Goal: Task Accomplishment & Management: Manage account settings

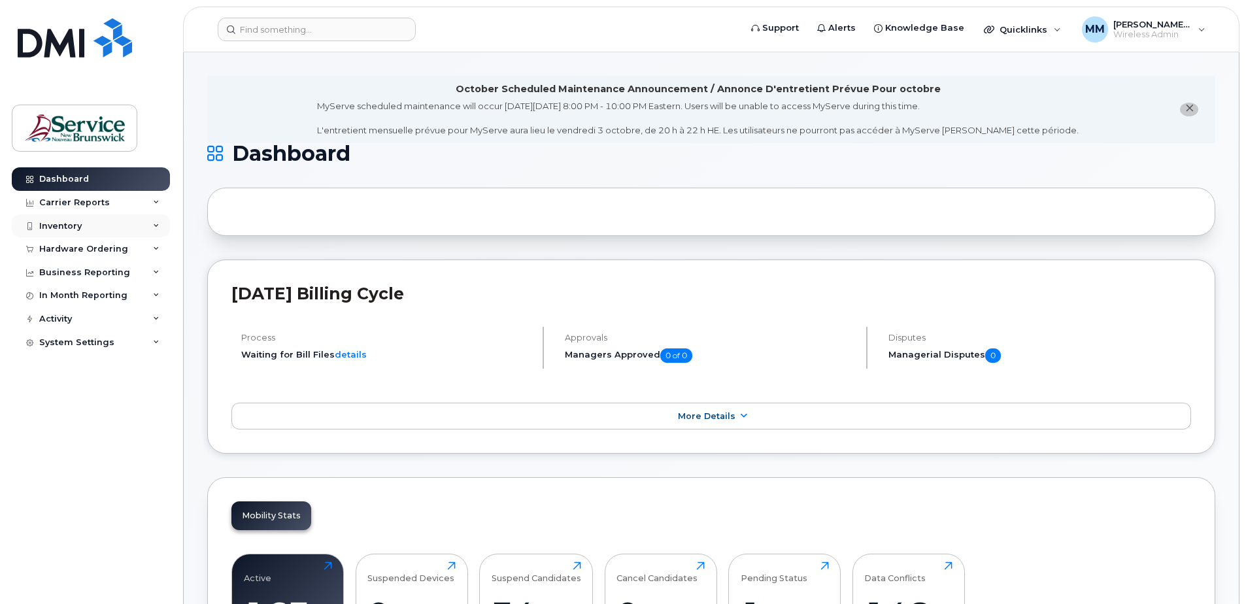
click at [78, 235] on div "Inventory" at bounding box center [91, 226] width 158 height 24
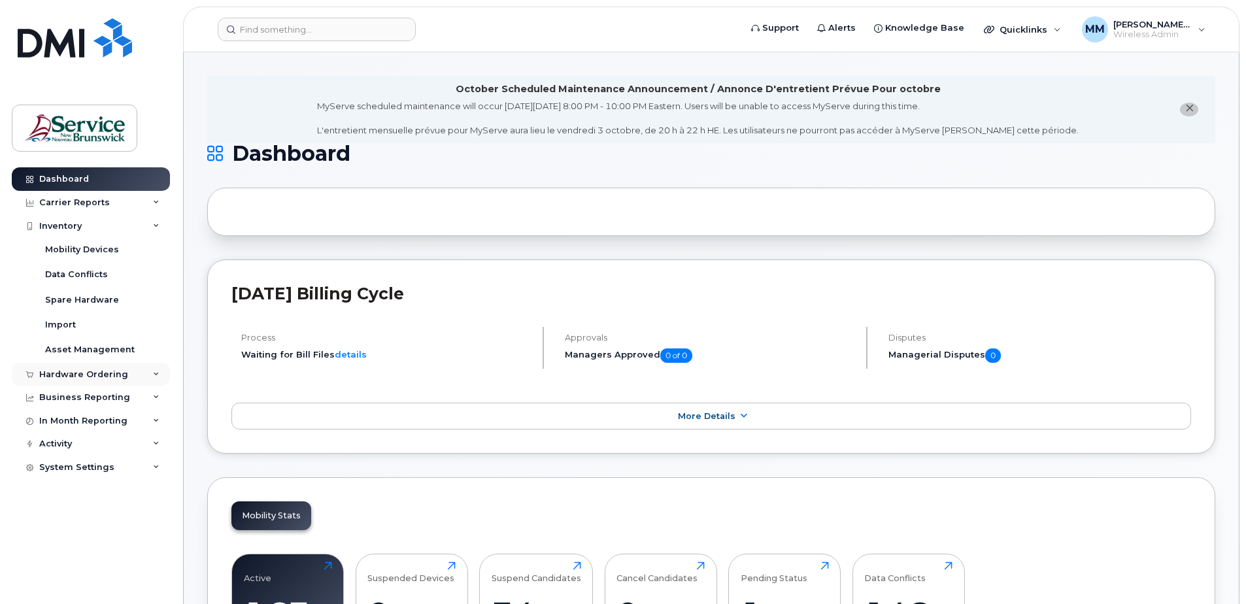
click at [73, 374] on div "Hardware Ordering" at bounding box center [83, 374] width 89 height 10
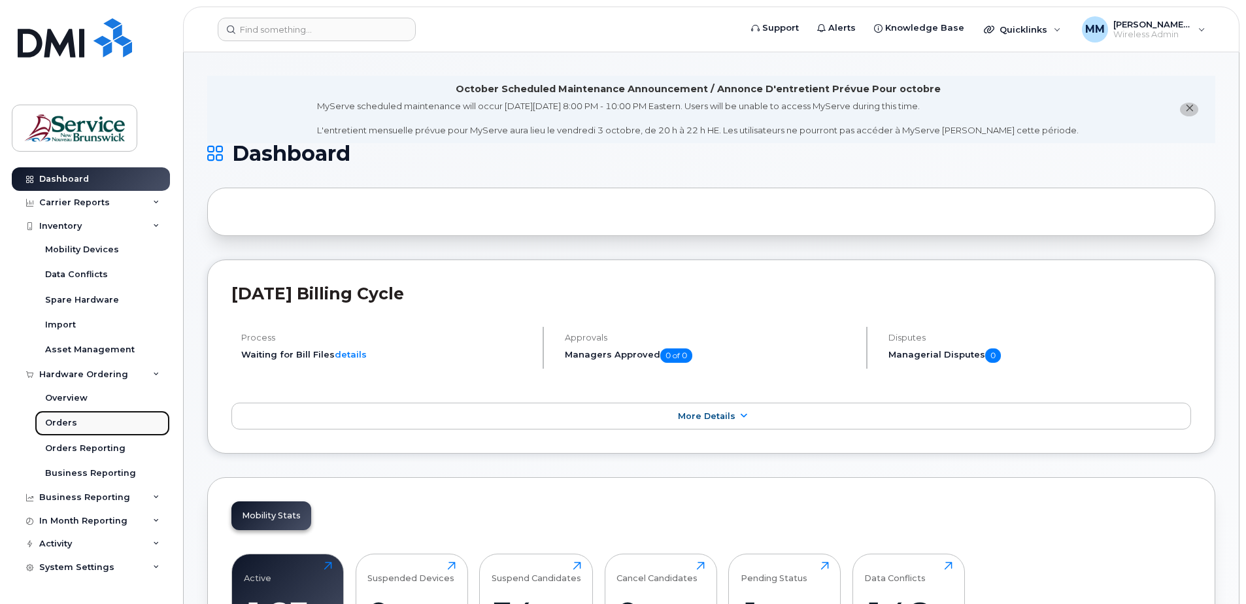
click at [70, 420] on div "Orders" at bounding box center [61, 423] width 32 height 12
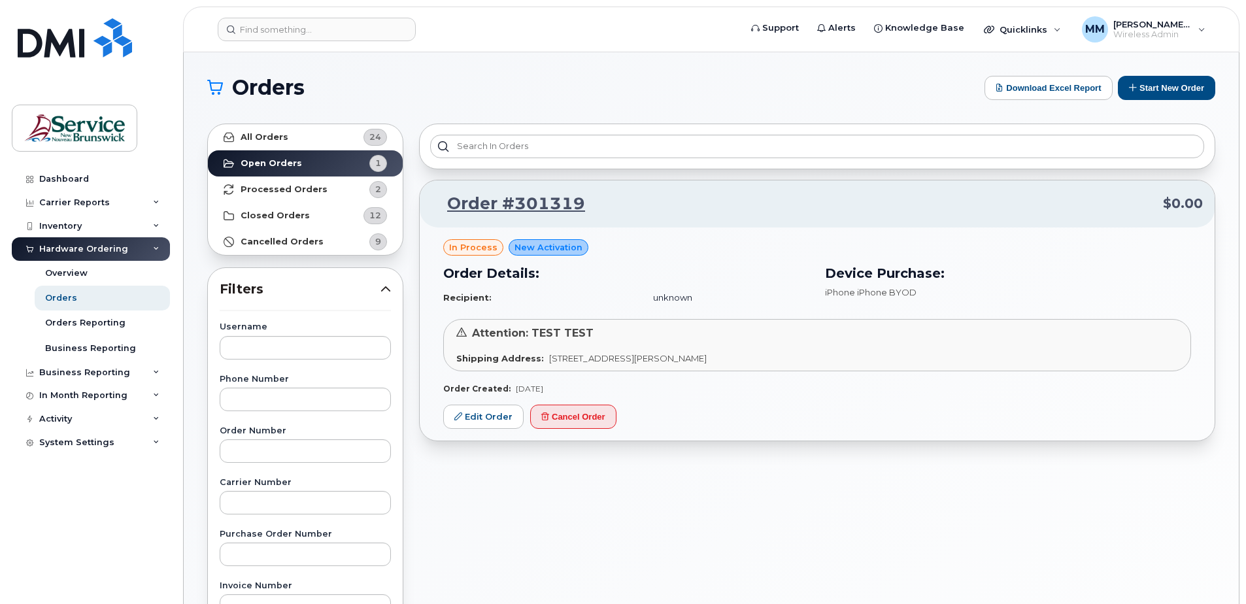
click at [1179, 72] on div "Orders Download Excel Report Start New Order All Orders 24 Open Orders 1 Proces…" at bounding box center [711, 550] width 1055 height 997
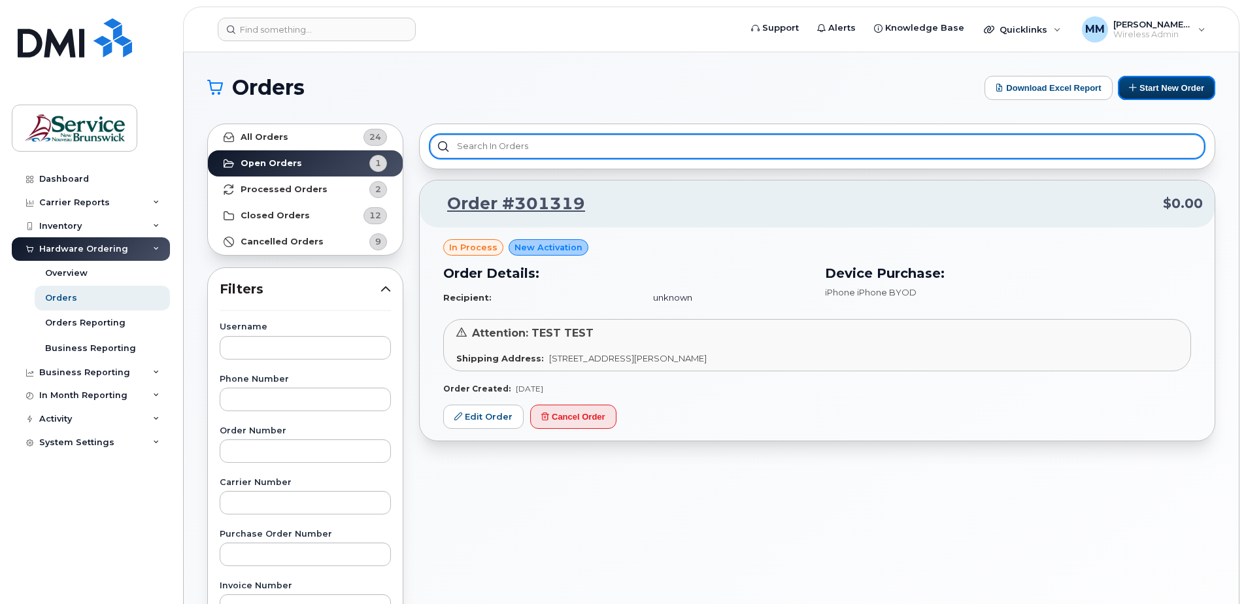
click at [1181, 91] on button "Start New Order" at bounding box center [1166, 88] width 97 height 24
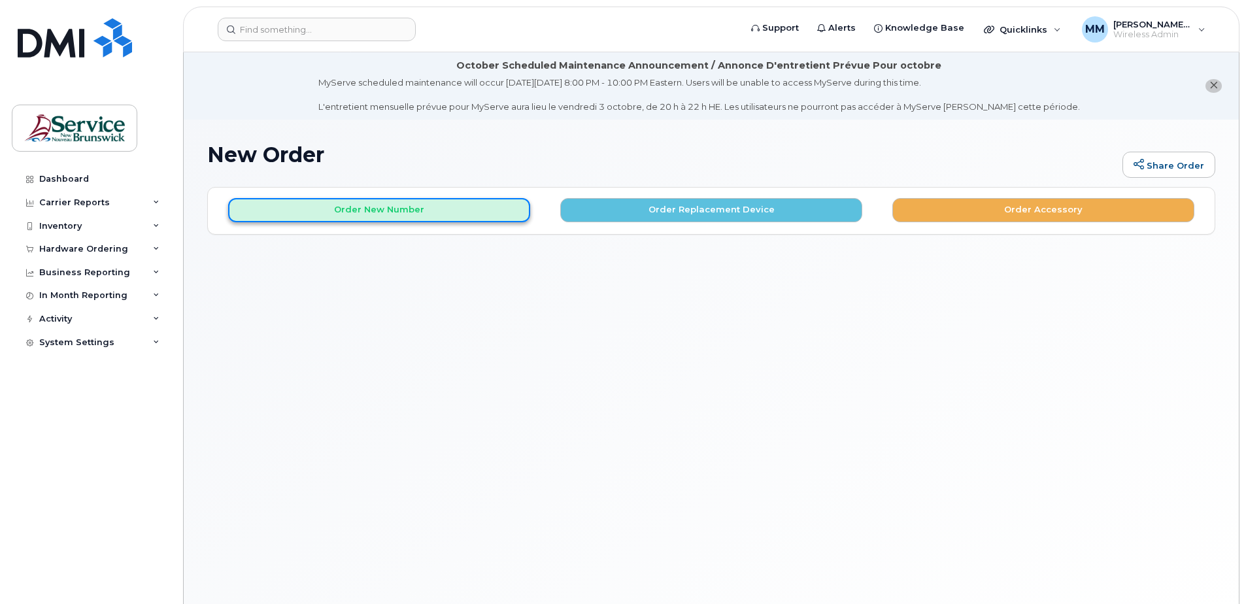
click at [473, 210] on button "Order New Number" at bounding box center [379, 210] width 302 height 24
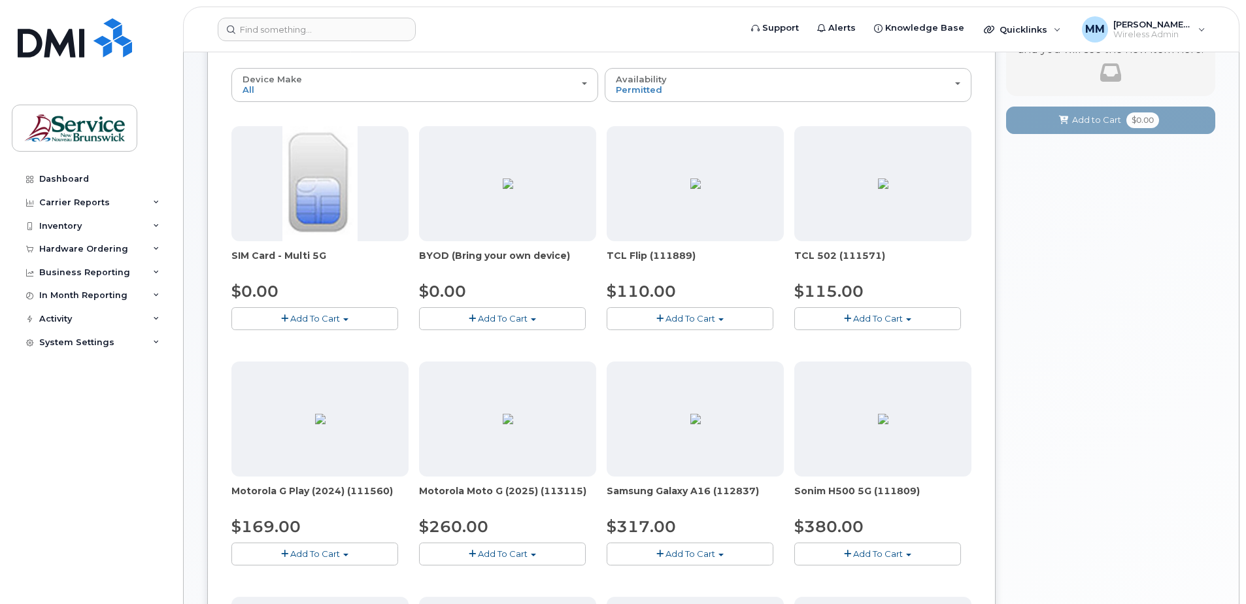
scroll to position [196, 0]
click at [332, 318] on span "Add To Cart" at bounding box center [315, 317] width 50 height 10
drag, startPoint x: 331, startPoint y: 340, endPoint x: 350, endPoint y: 342, distance: 19.1
click at [331, 340] on link "$0.00 - New Activation" at bounding box center [297, 342] width 124 height 16
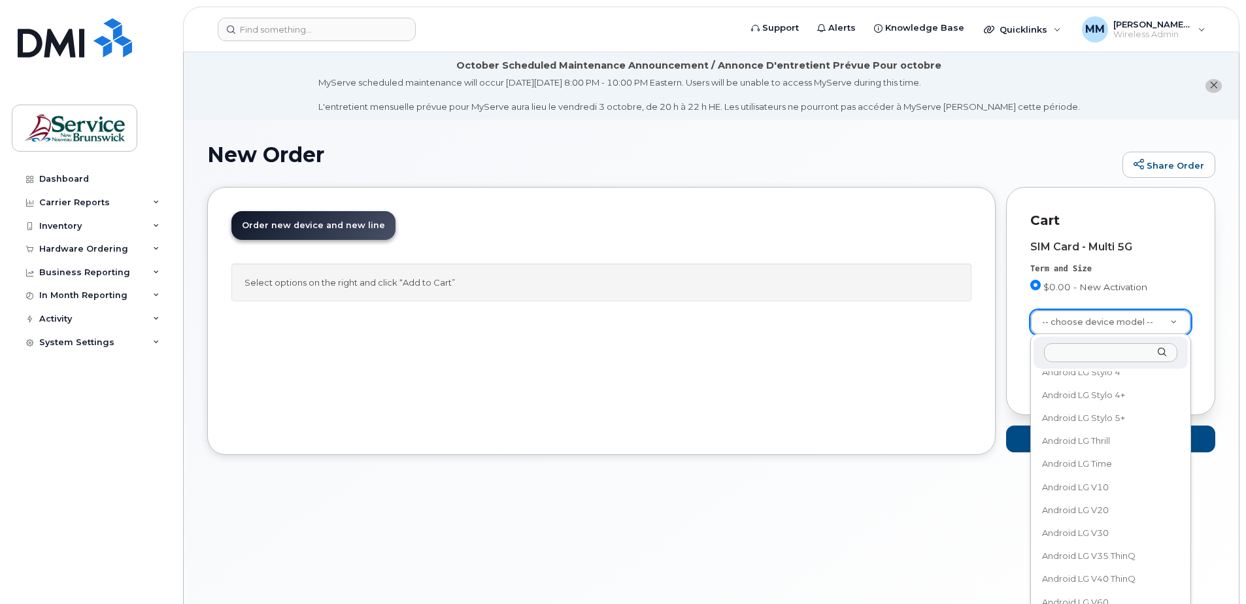
scroll to position [13332, 0]
select select "1457"
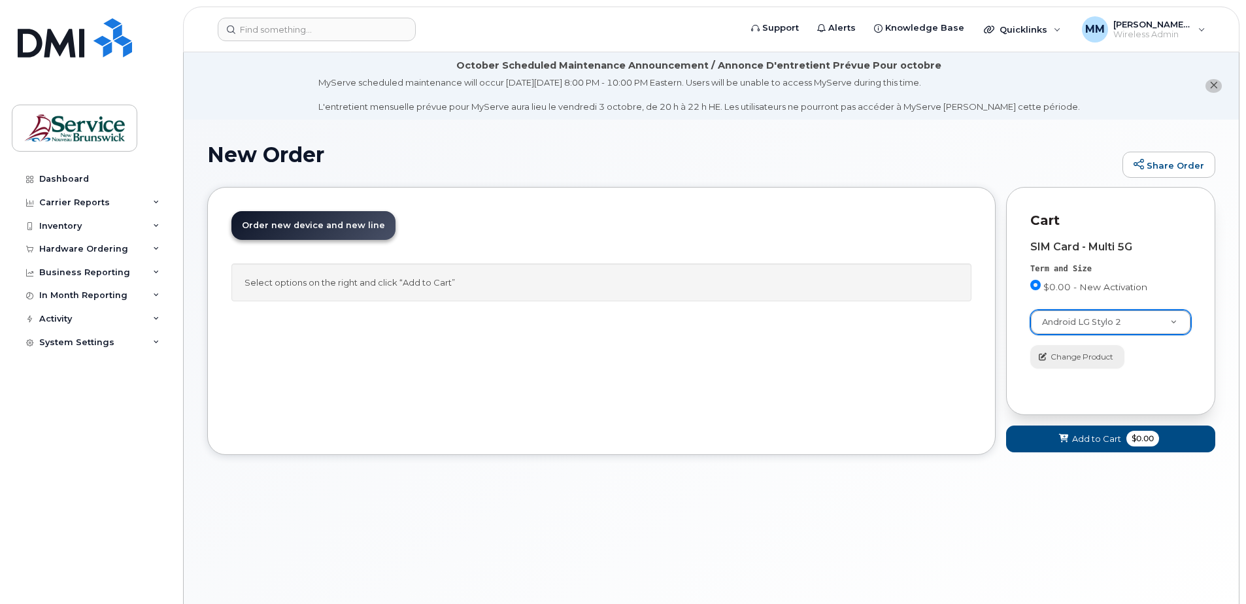
click at [1076, 354] on span "Change Product" at bounding box center [1081, 357] width 63 height 12
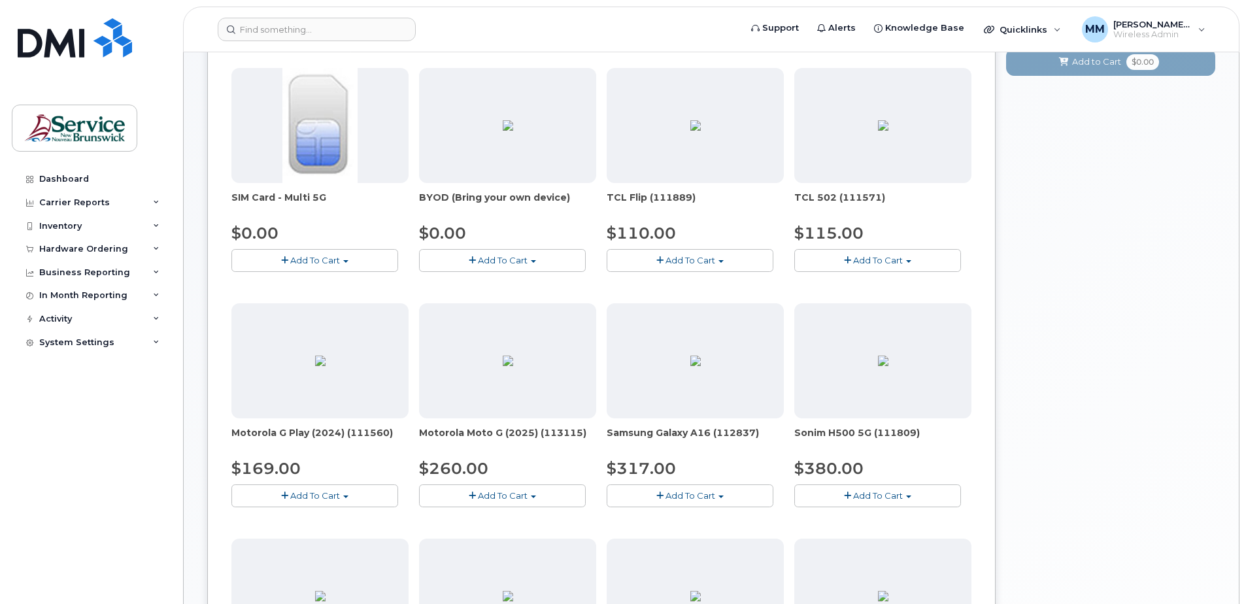
scroll to position [0, 0]
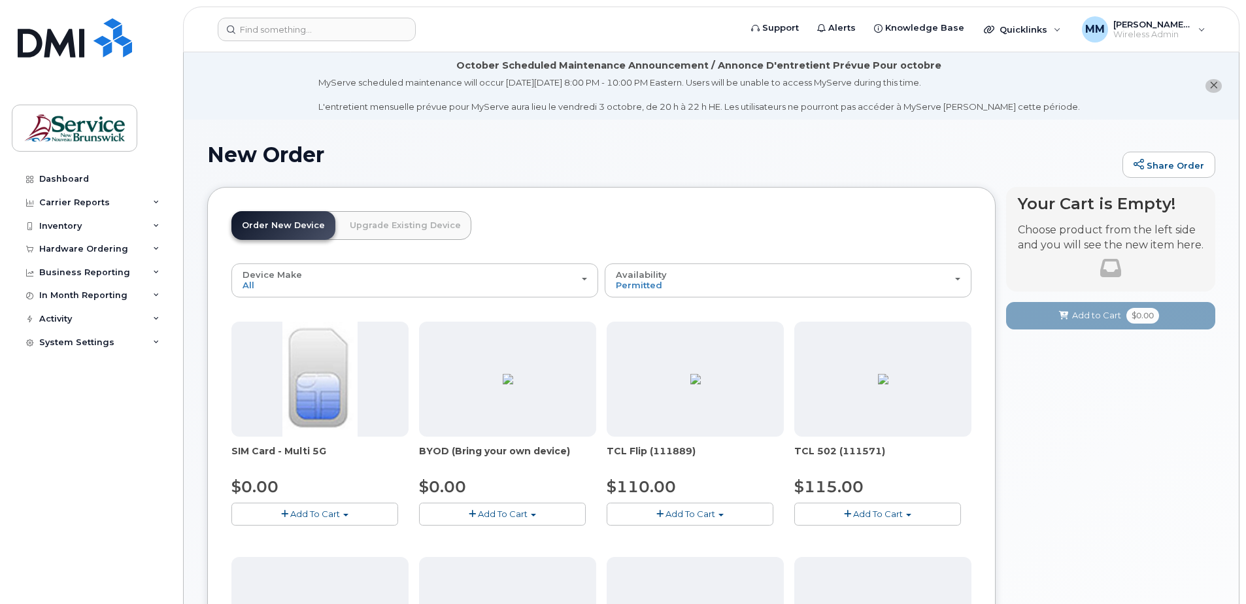
click at [301, 382] on img at bounding box center [319, 379] width 75 height 115
click at [288, 450] on span "SIM Card - Multi 5G" at bounding box center [319, 457] width 177 height 26
click at [552, 508] on button "Add To Cart" at bounding box center [502, 514] width 167 height 23
click at [527, 556] on link "$0.00 - 30-day activation" at bounding box center [488, 554] width 133 height 16
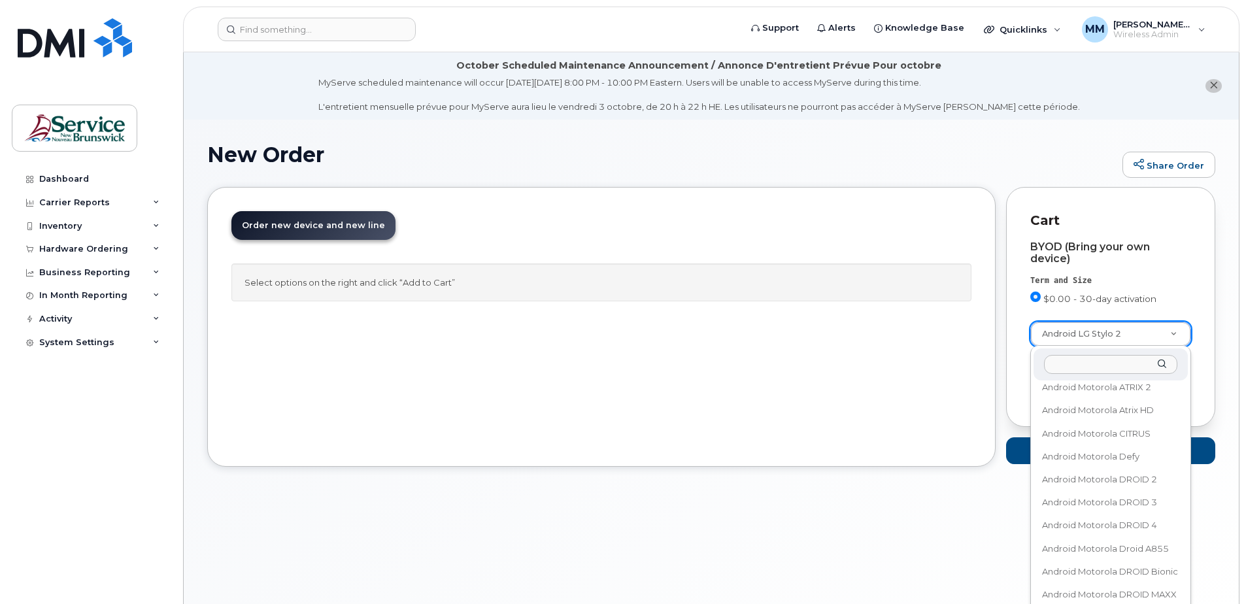
scroll to position [14237, 0]
click at [1072, 365] on input "text" at bounding box center [1110, 364] width 133 height 19
type input "iphone"
select select "2709"
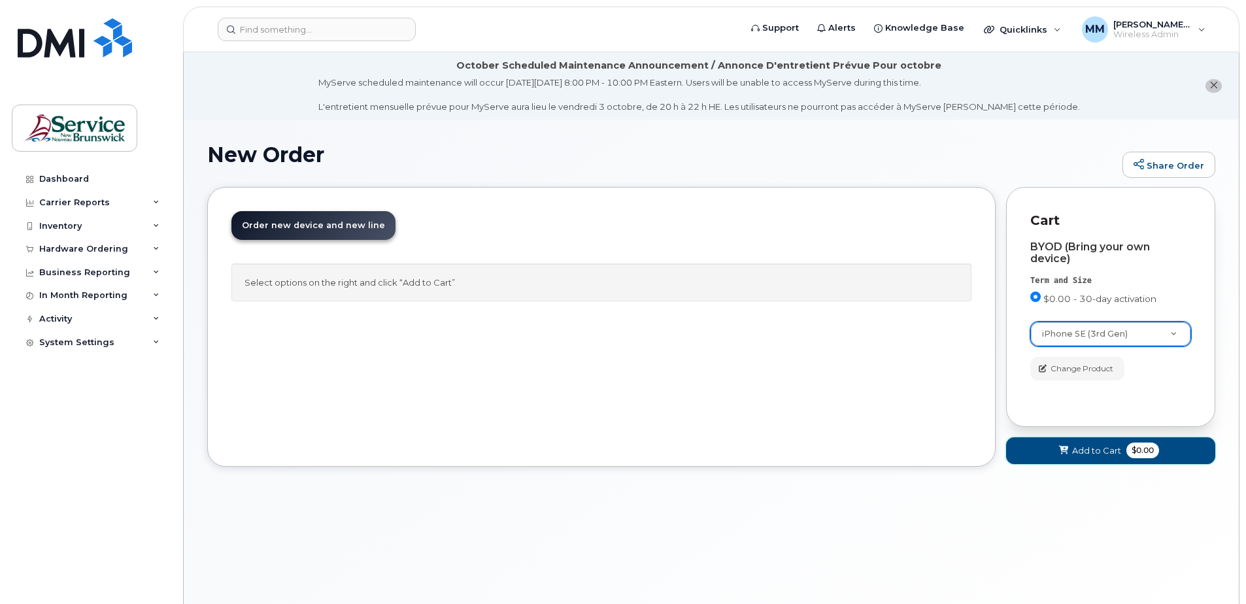
click at [1086, 451] on span "Add to Cart" at bounding box center [1096, 450] width 49 height 12
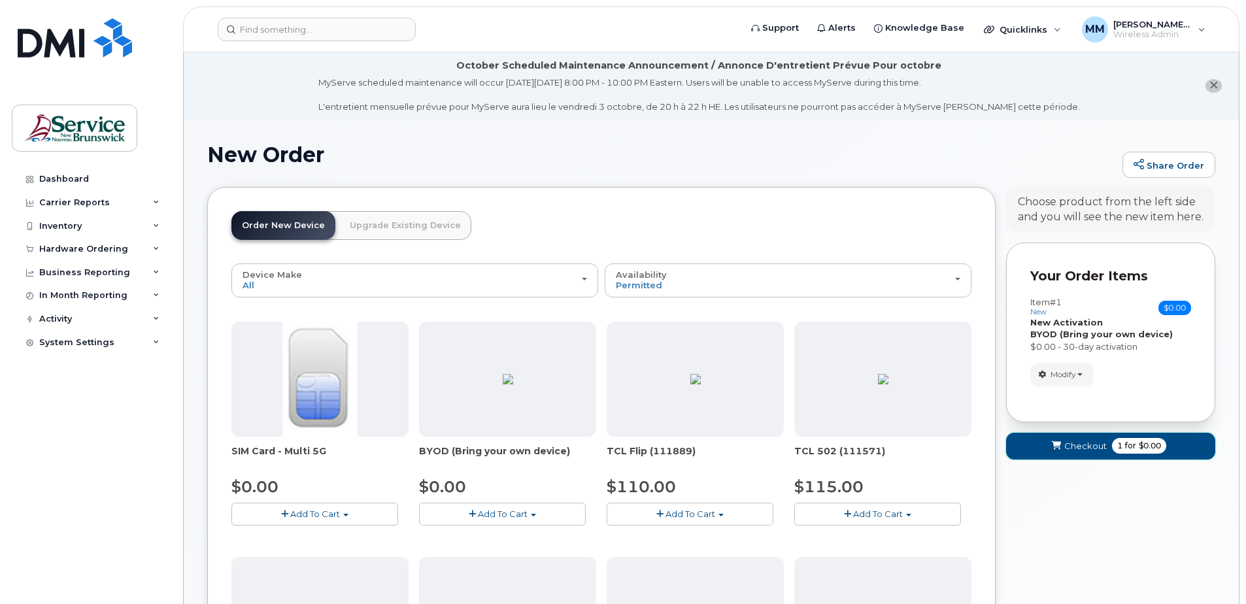
click at [1196, 451] on button "Checkout 1 for $0.00" at bounding box center [1110, 446] width 209 height 27
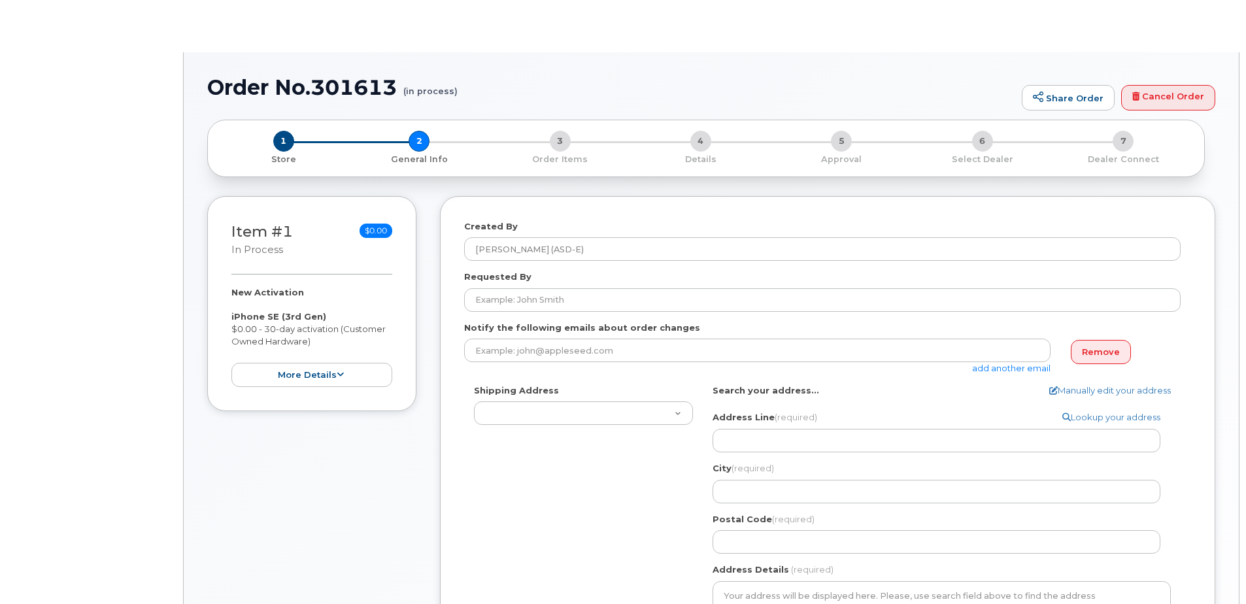
select select
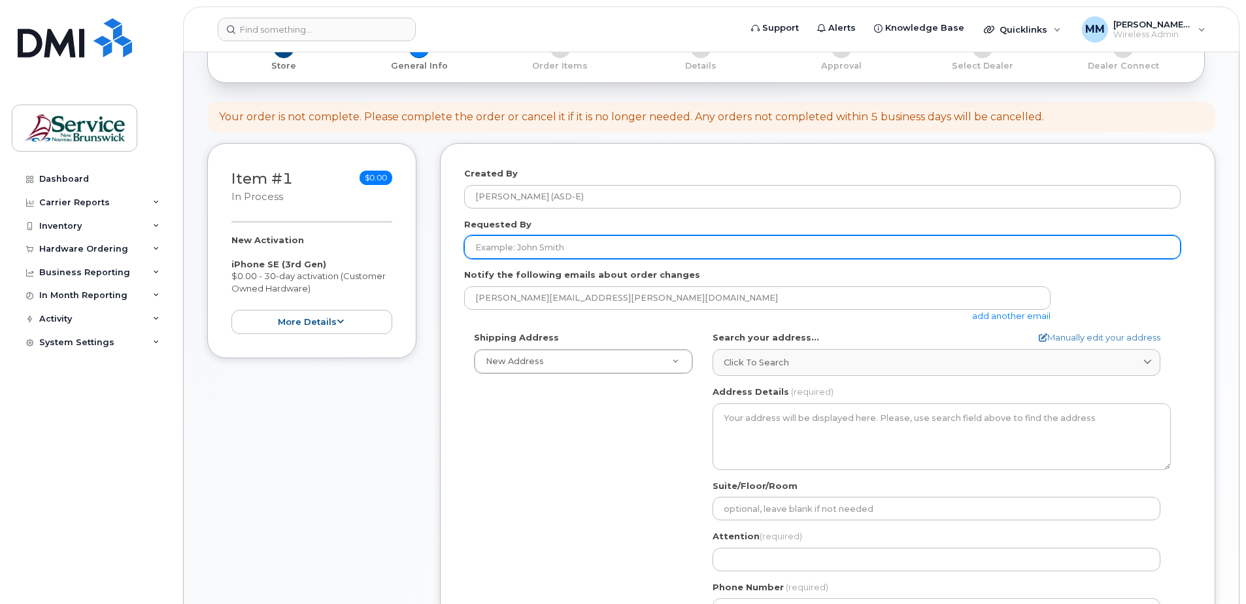
scroll to position [131, 0]
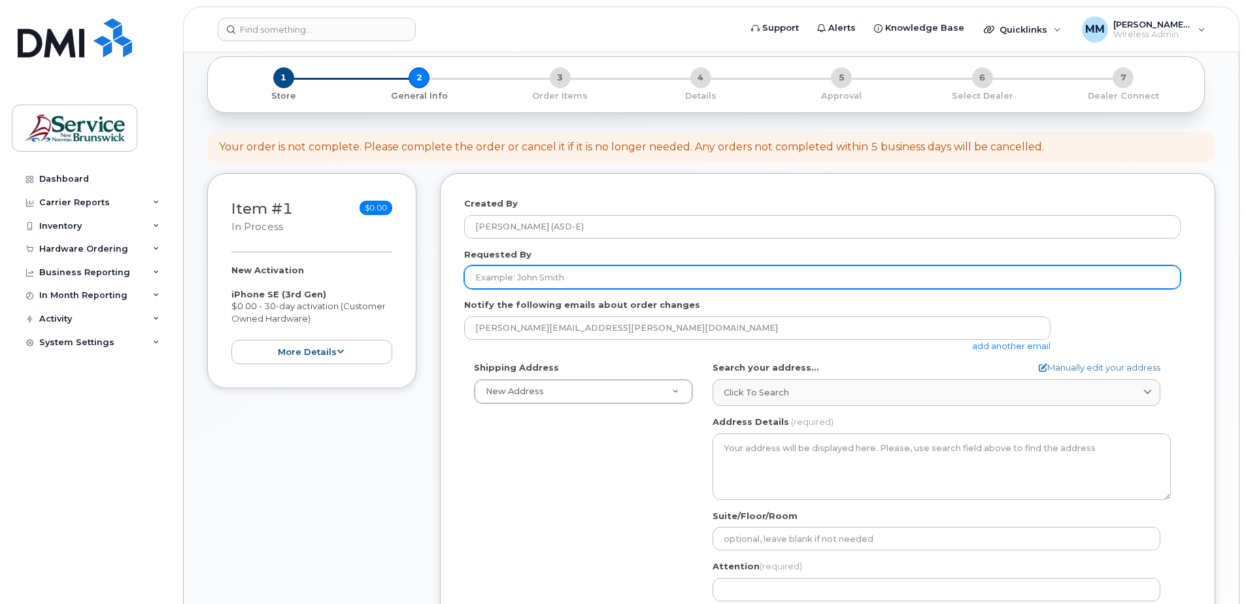
click at [538, 282] on input "Requested By" at bounding box center [822, 277] width 716 height 24
type input "Melissa LeBlanc"
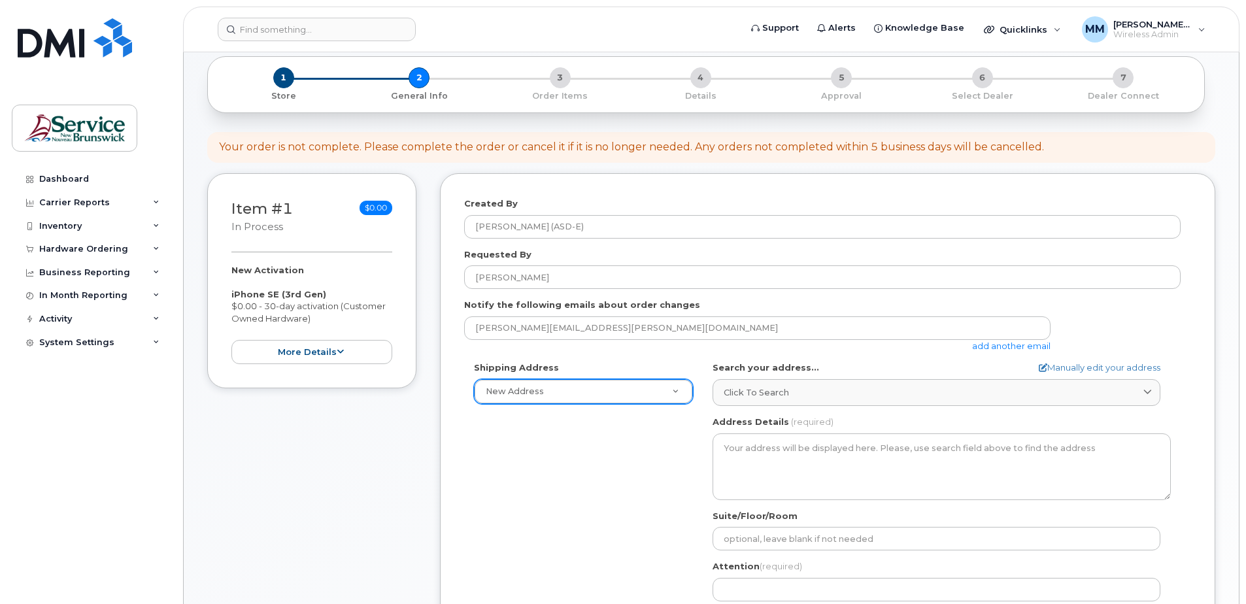
click at [616, 403] on div "New Address" at bounding box center [583, 391] width 219 height 25
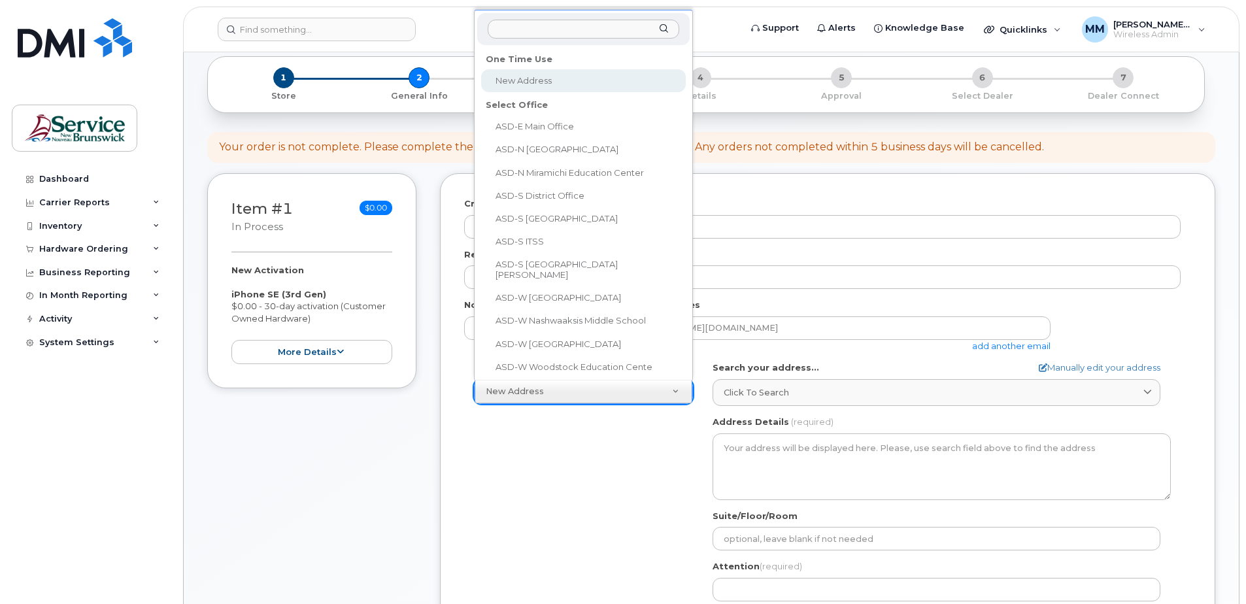
scroll to position [20, 0]
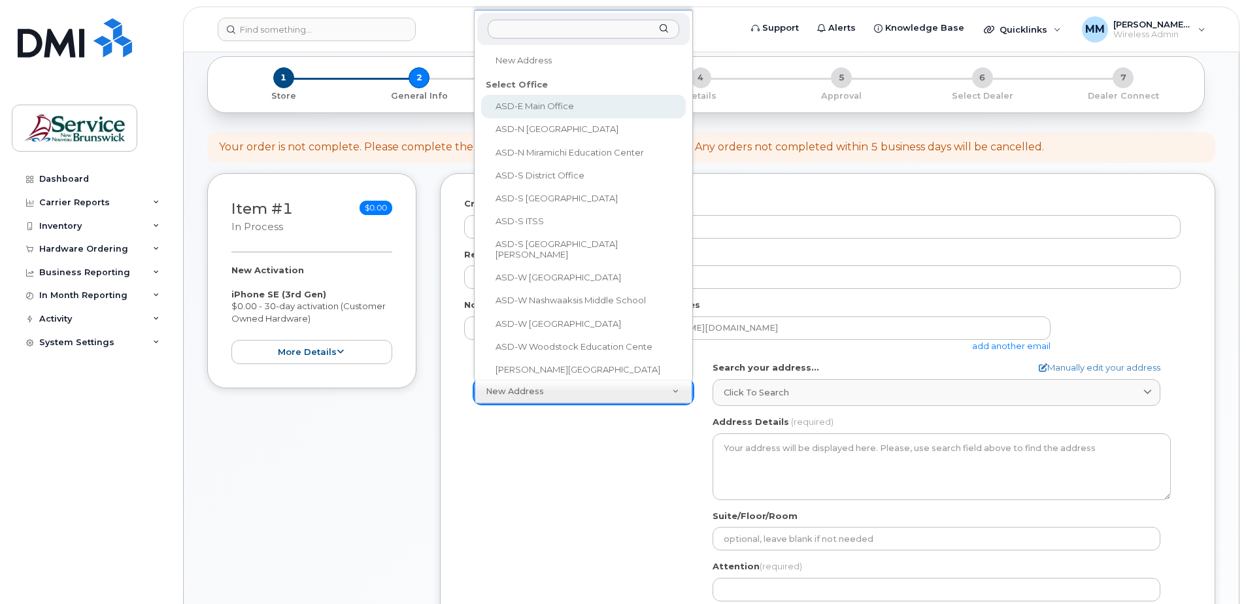
select select
type textarea "200-1077 St George Blvd Moncton New Brunswick E1E 4C9"
type input "Melissa McEachern"
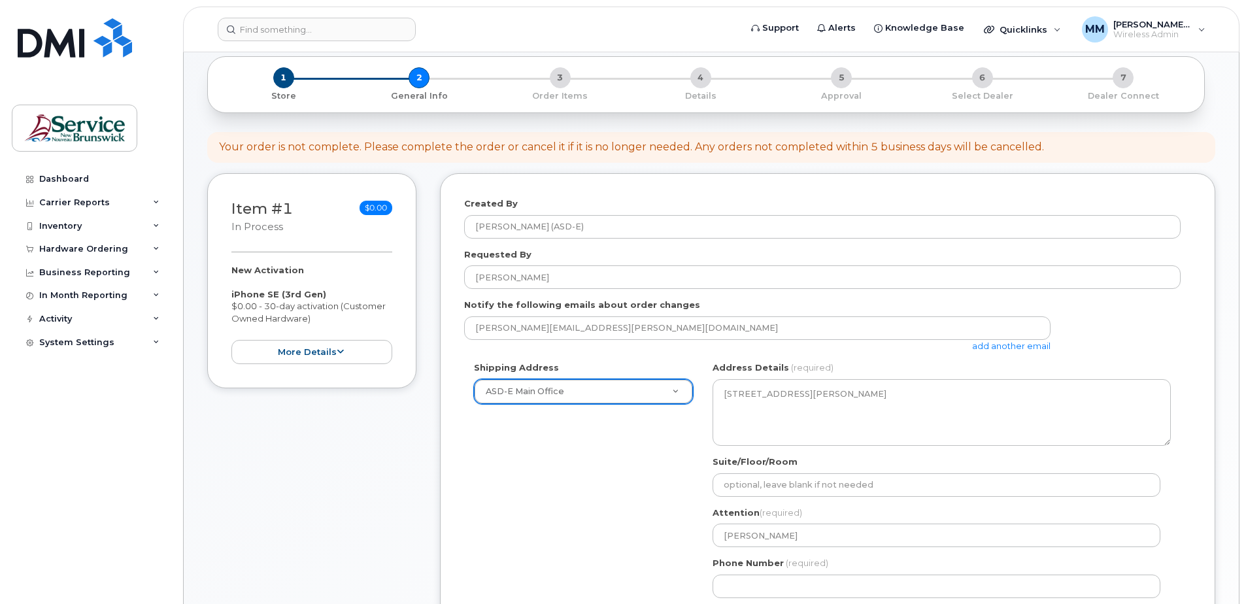
click at [566, 502] on div "Shipping Address ASD-E Main Office New Address ASD-E Main Office ASD-N Bathurst…" at bounding box center [822, 484] width 716 height 246
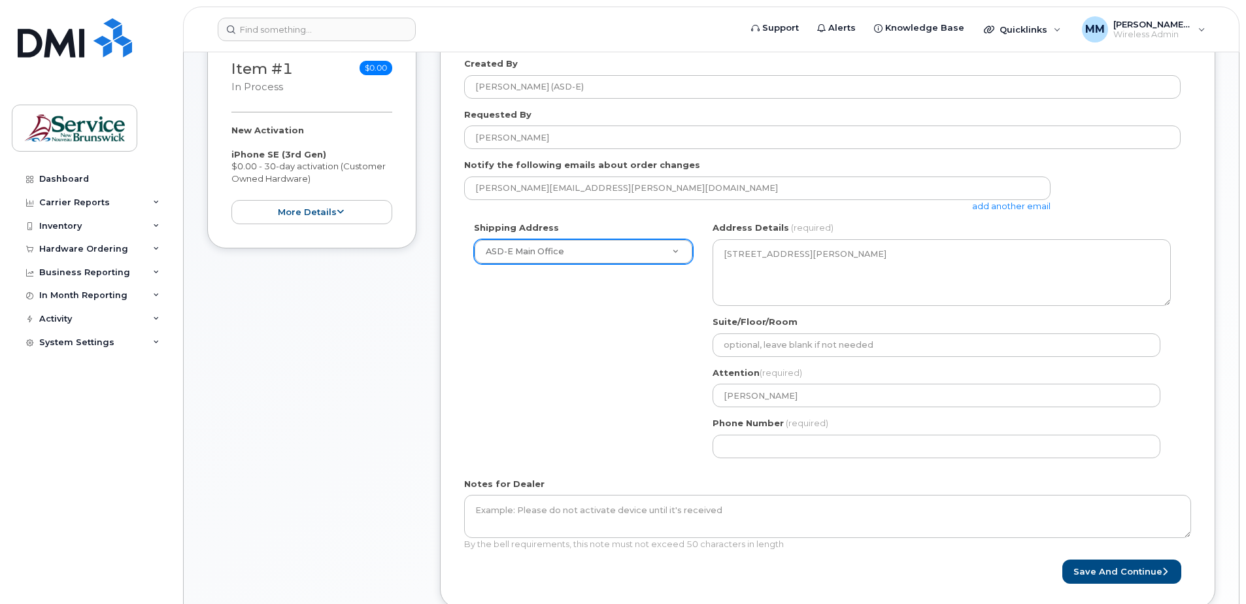
scroll to position [392, 0]
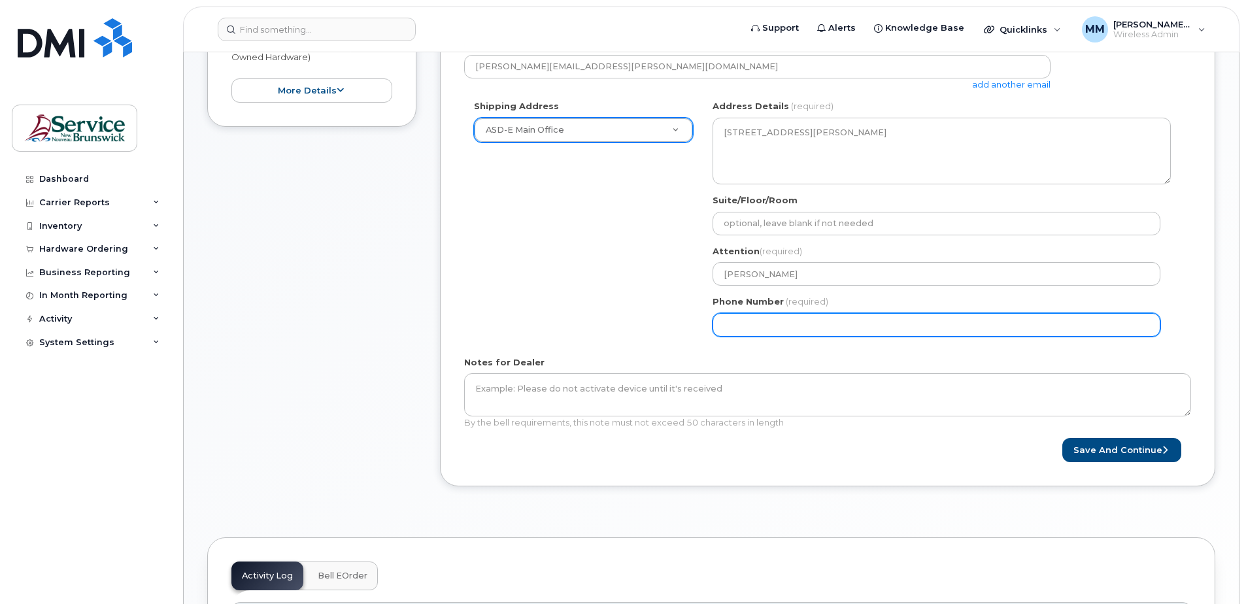
click at [816, 324] on input "Phone Number" at bounding box center [936, 325] width 448 height 24
select select
type input "506227039"
select select
type input "5062270392"
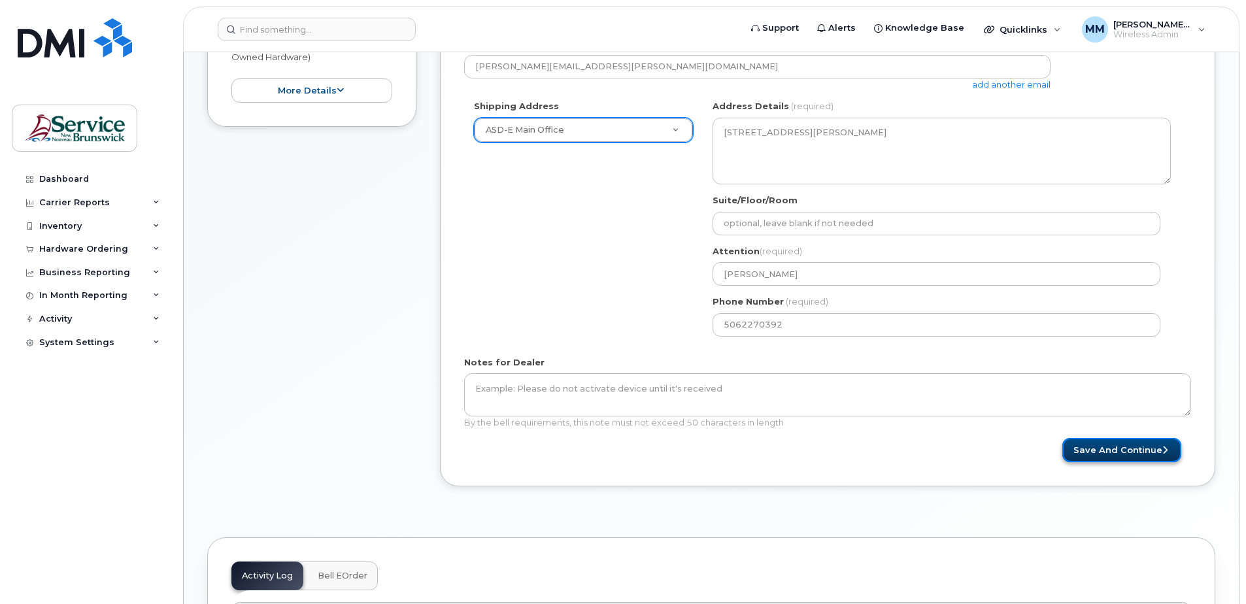
click at [1118, 453] on button "Save and Continue" at bounding box center [1121, 450] width 119 height 24
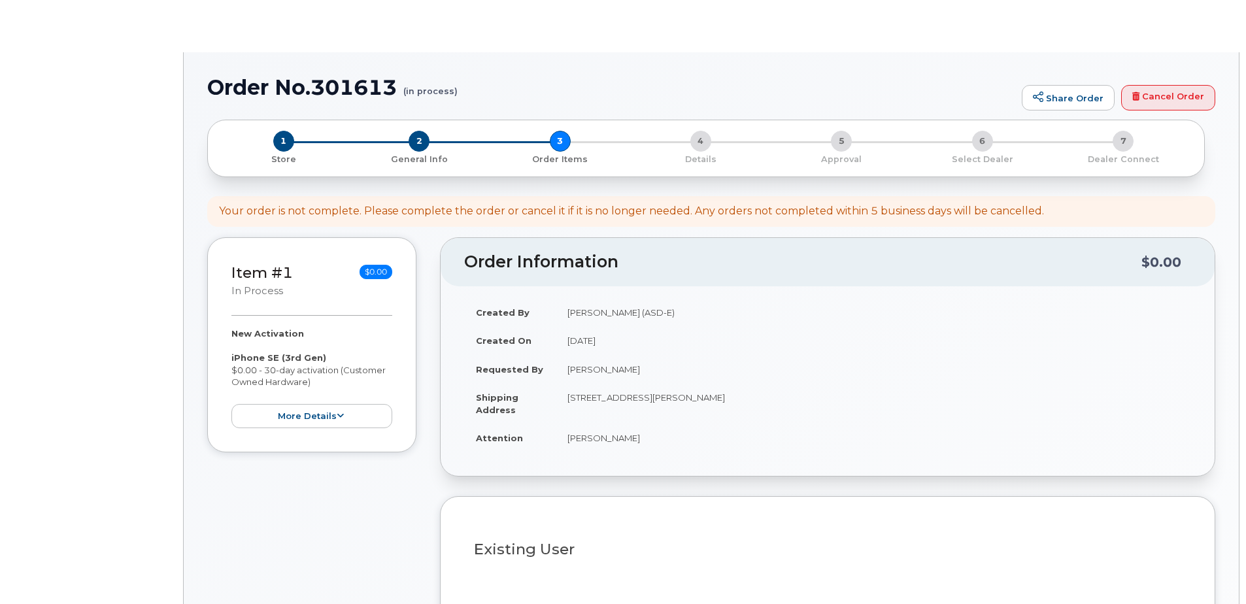
select select
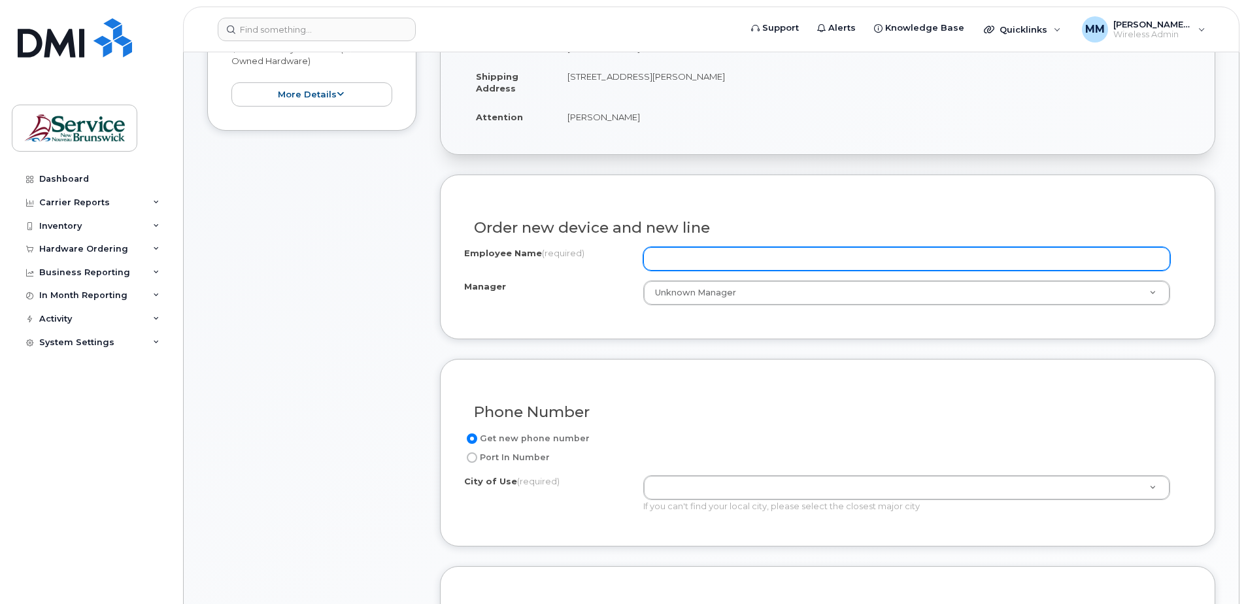
scroll to position [392, 0]
click at [715, 254] on input "Employee Name (required)" at bounding box center [906, 255] width 527 height 24
click at [756, 262] on input "Employee Name (required)" at bounding box center [906, 255] width 527 height 24
type input "Melissa LeBlanc"
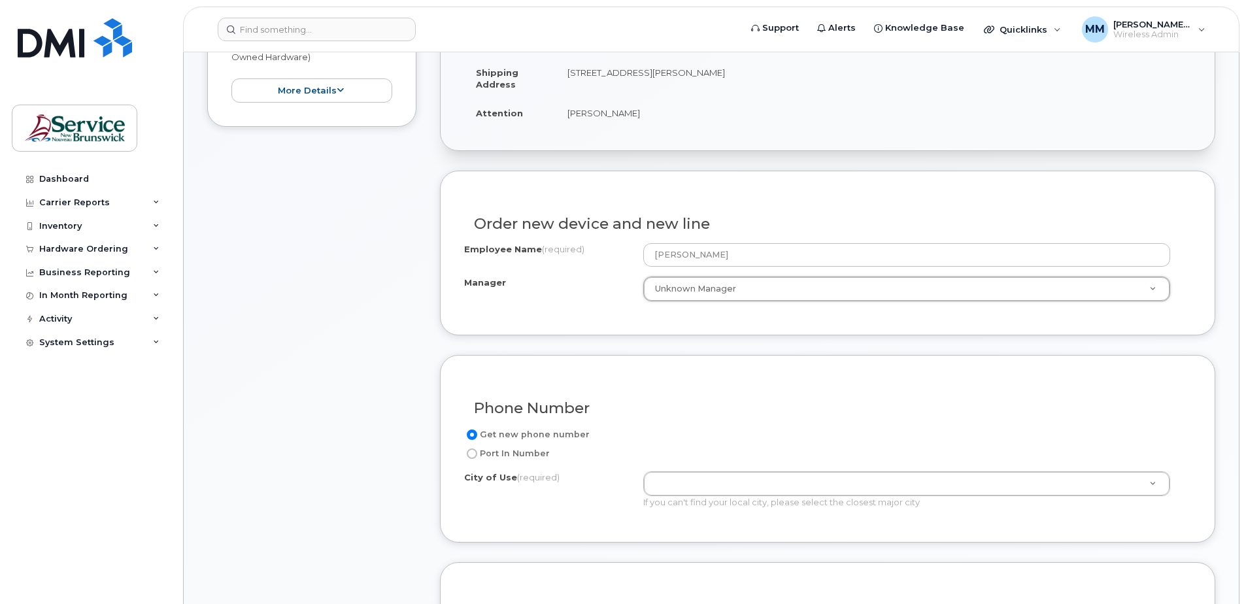
click at [710, 408] on h3 "Phone Number" at bounding box center [827, 408] width 707 height 16
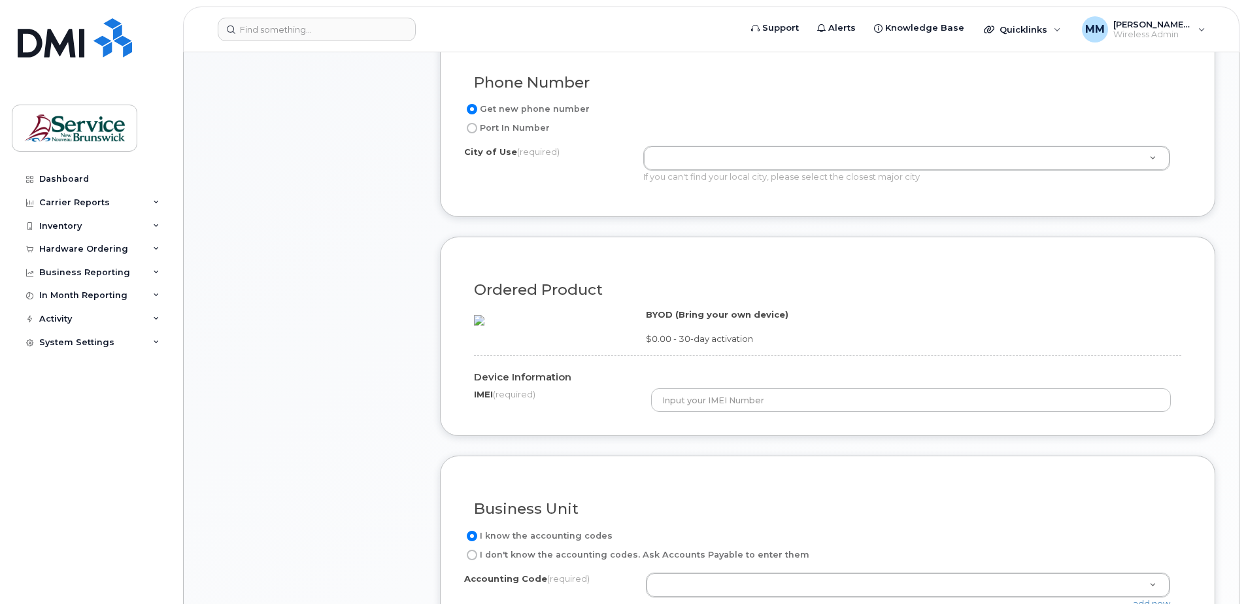
scroll to position [719, 0]
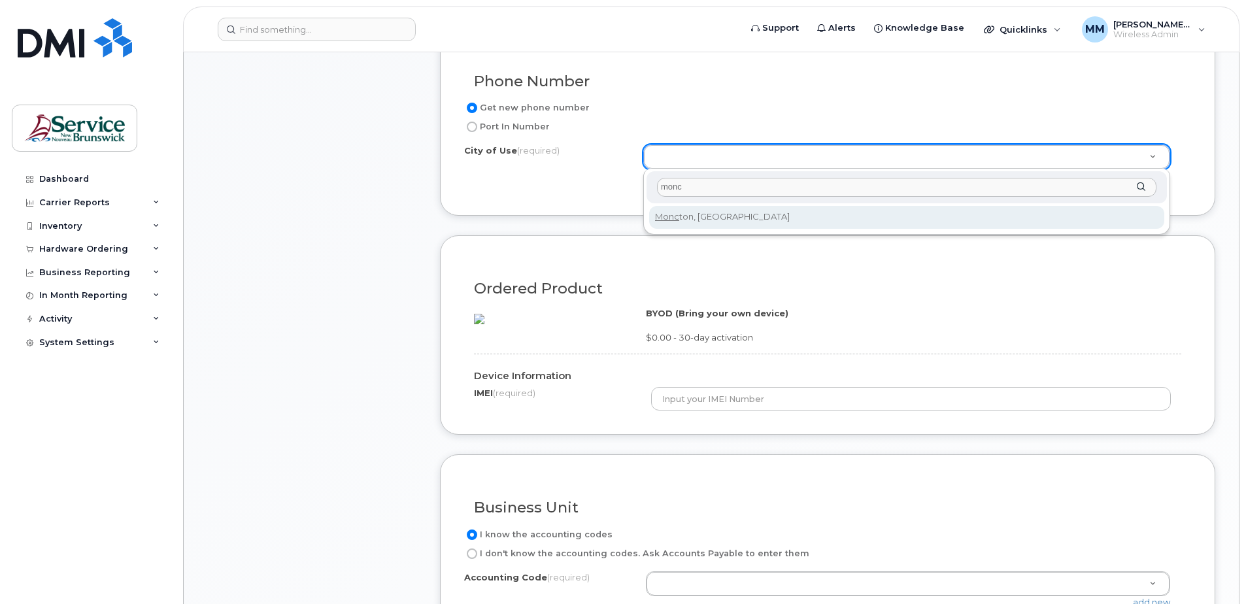
type input "monc"
type input "1817"
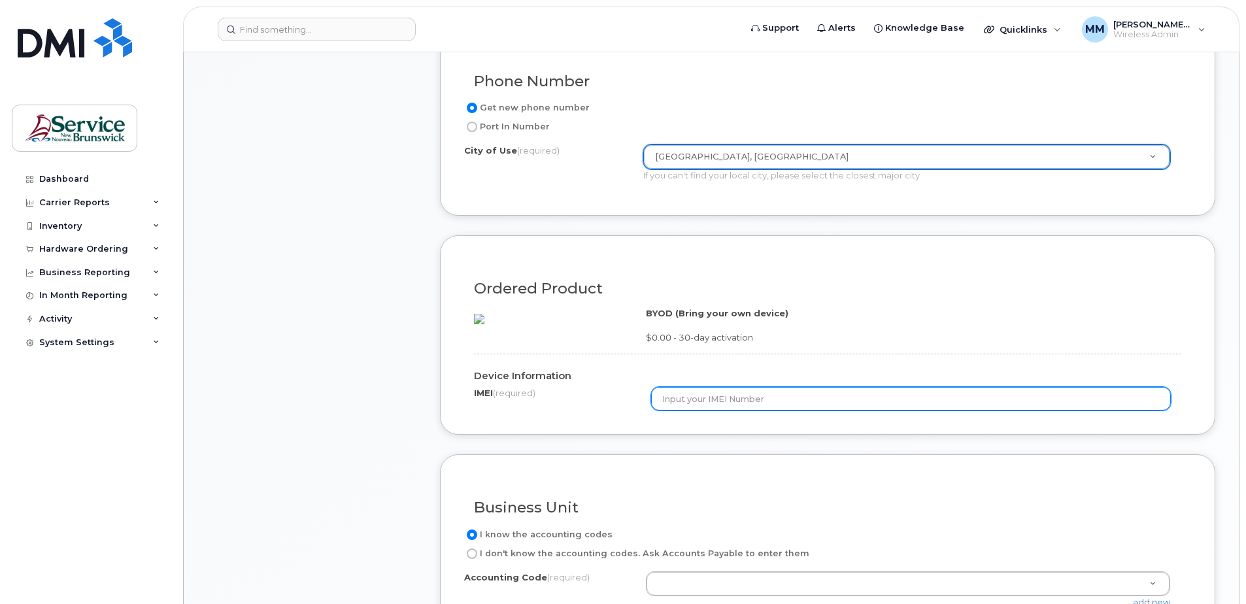
click at [700, 410] on input "text" at bounding box center [911, 399] width 520 height 24
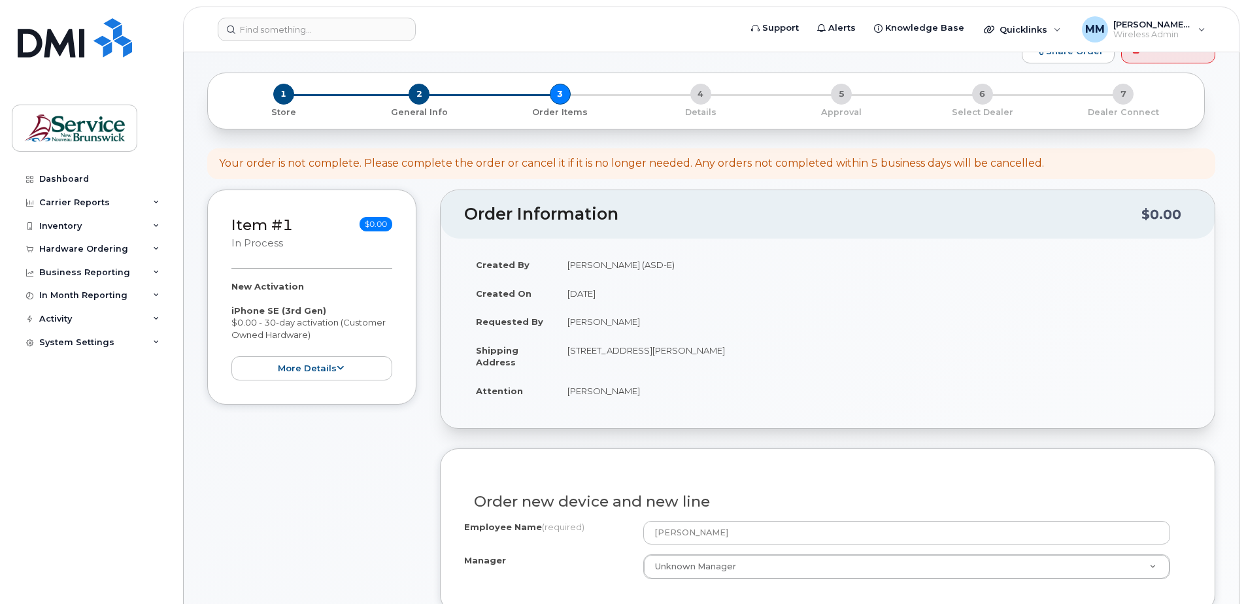
scroll to position [0, 0]
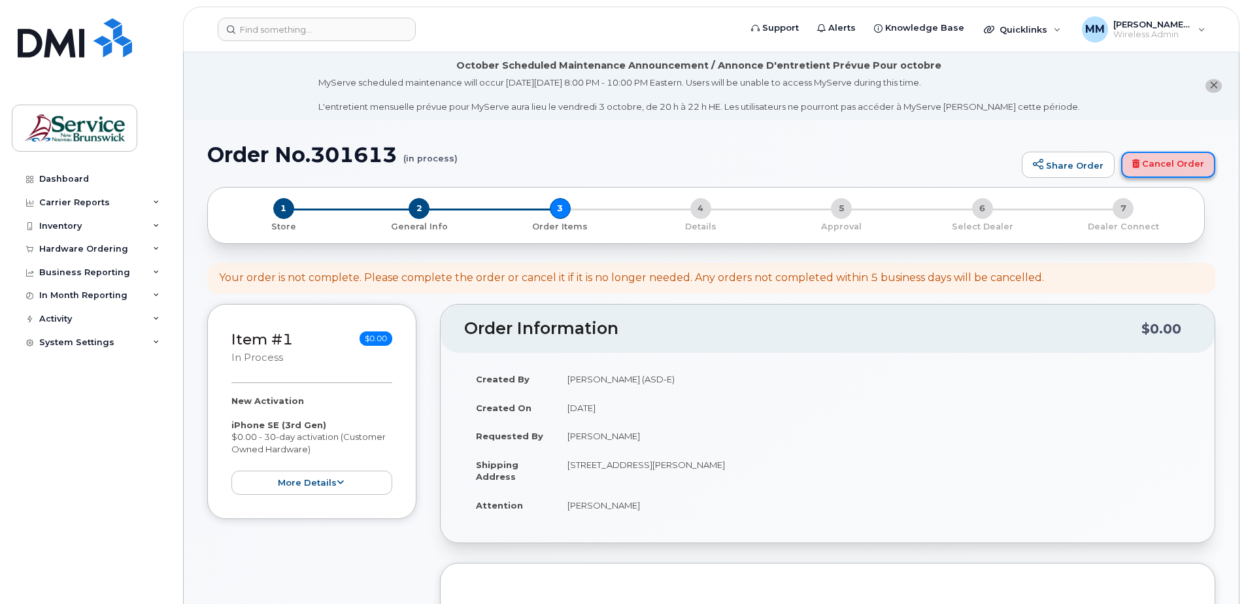
click at [1150, 173] on link "Cancel Order" at bounding box center [1168, 165] width 94 height 26
click at [463, 316] on header "Order Information $0.00" at bounding box center [827, 329] width 774 height 48
click at [491, 273] on div "Your order is not complete. Please complete the order or cancel it if it is no …" at bounding box center [631, 278] width 825 height 15
click at [1188, 160] on link "Cancel Order" at bounding box center [1168, 165] width 94 height 26
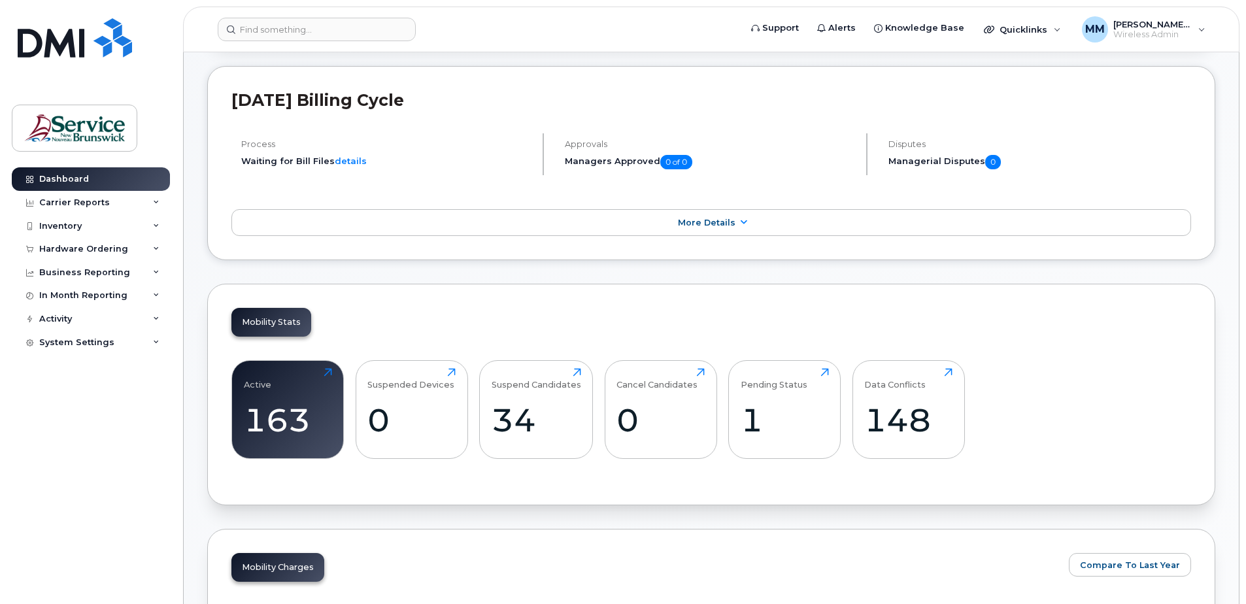
scroll to position [196, 0]
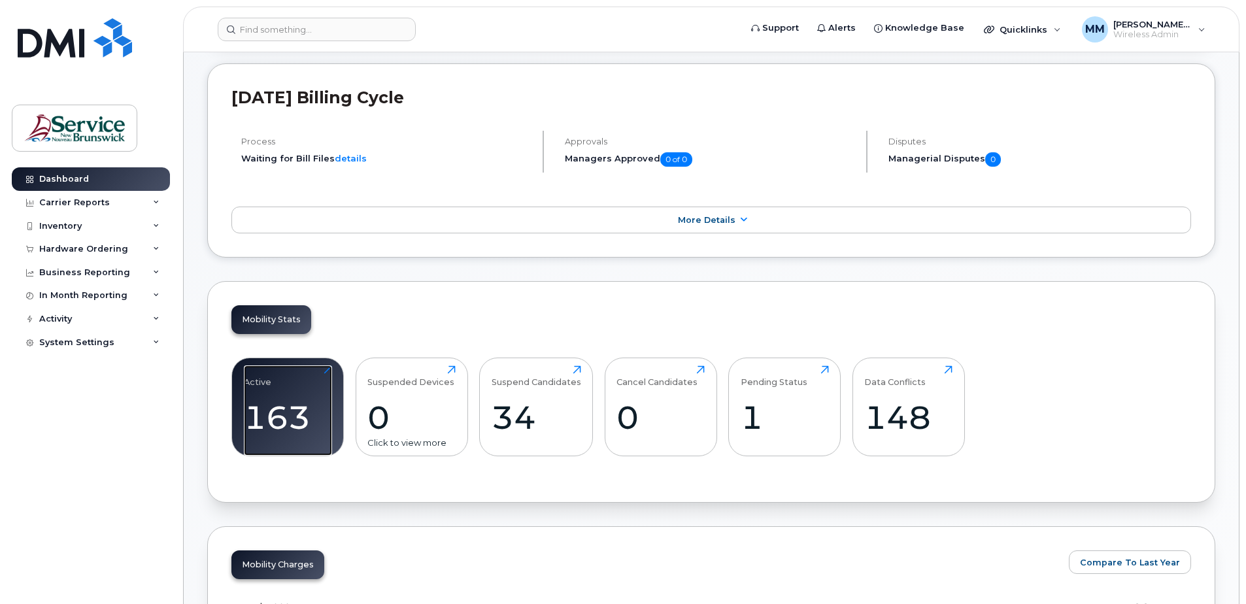
click at [293, 410] on div "163" at bounding box center [288, 417] width 88 height 39
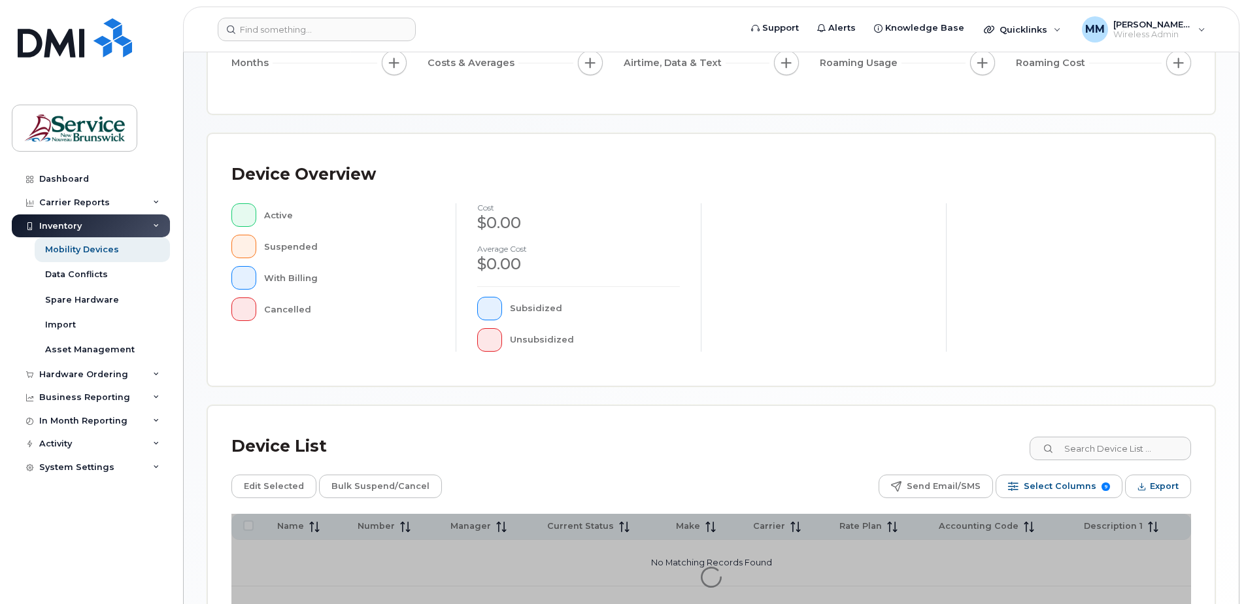
scroll to position [261, 0]
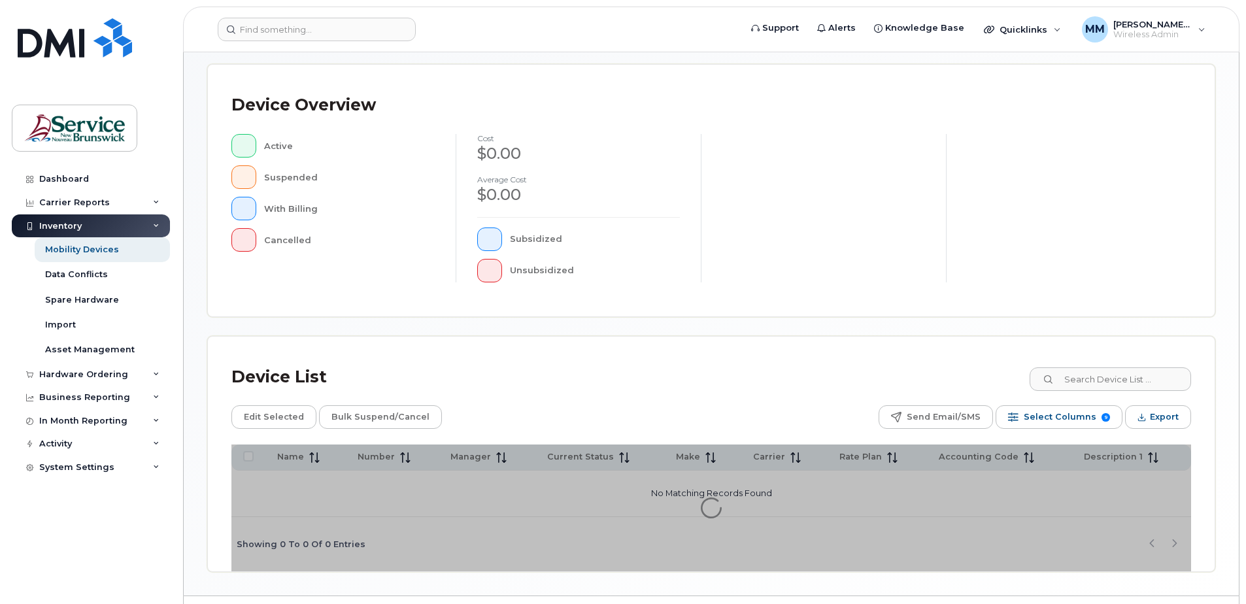
click at [1166, 327] on div "Mobility Devices Devices Save Report Import from CSV Export to CSV Add Device F…" at bounding box center [711, 192] width 1008 height 757
click at [1142, 394] on div "Device List Edit Selected Bulk Suspend/Cancel Send Email/SMS Select Columns 9 F…" at bounding box center [710, 465] width 959 height 211
click at [1142, 386] on input at bounding box center [1109, 379] width 163 height 24
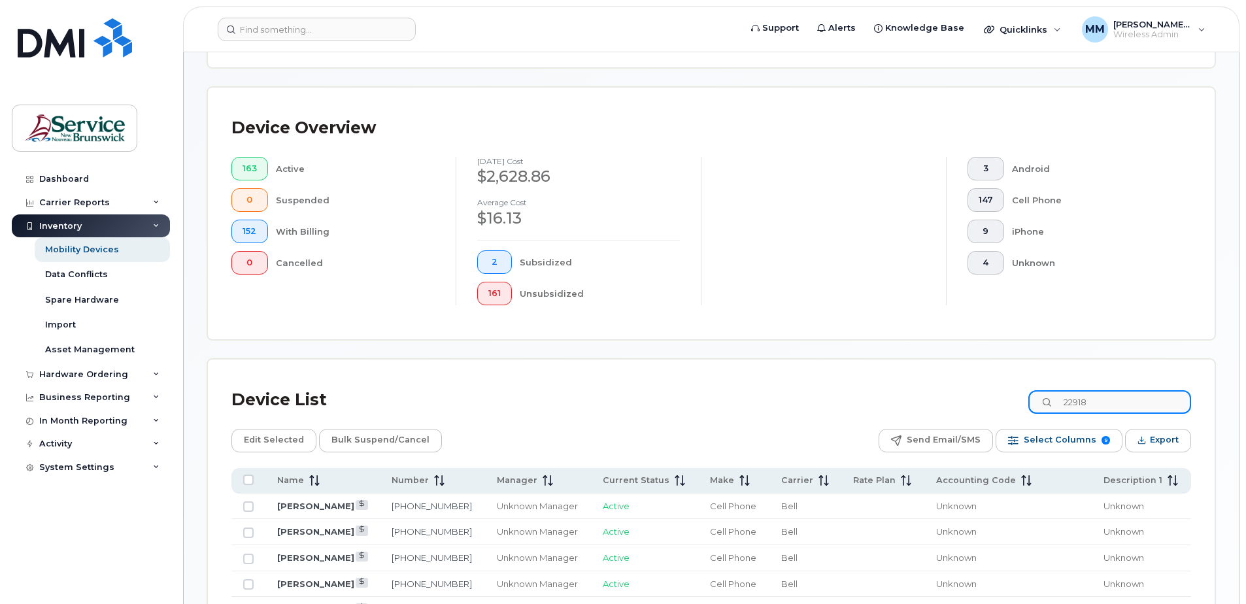
scroll to position [284, 0]
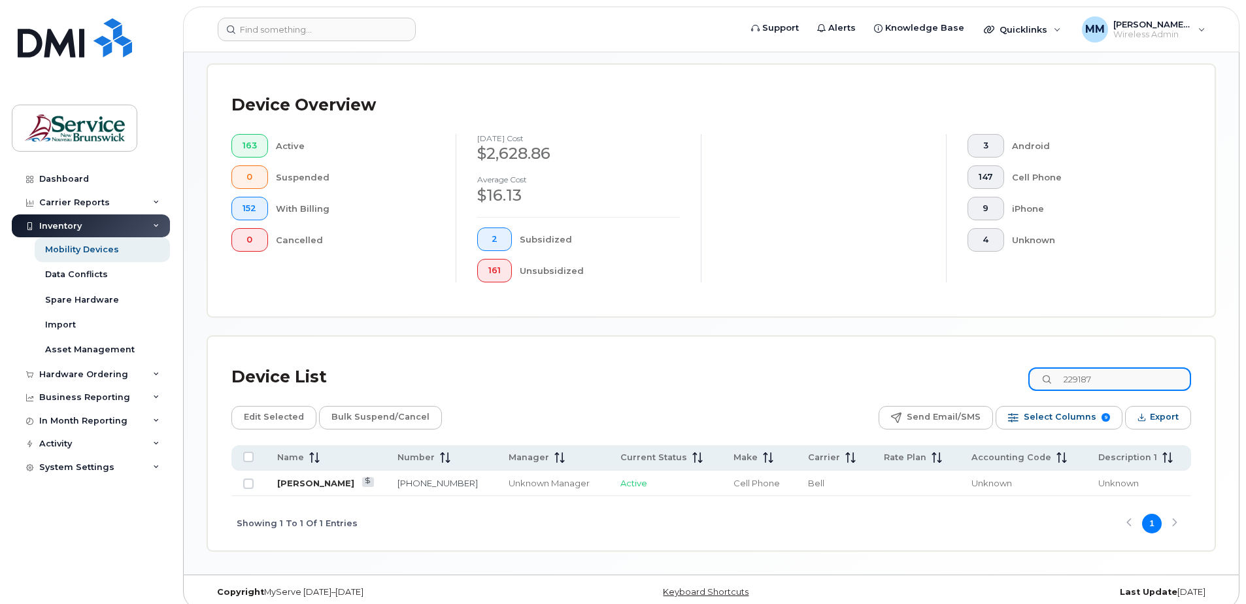
type input "229187"
click at [323, 486] on link "[PERSON_NAME]" at bounding box center [315, 483] width 77 height 10
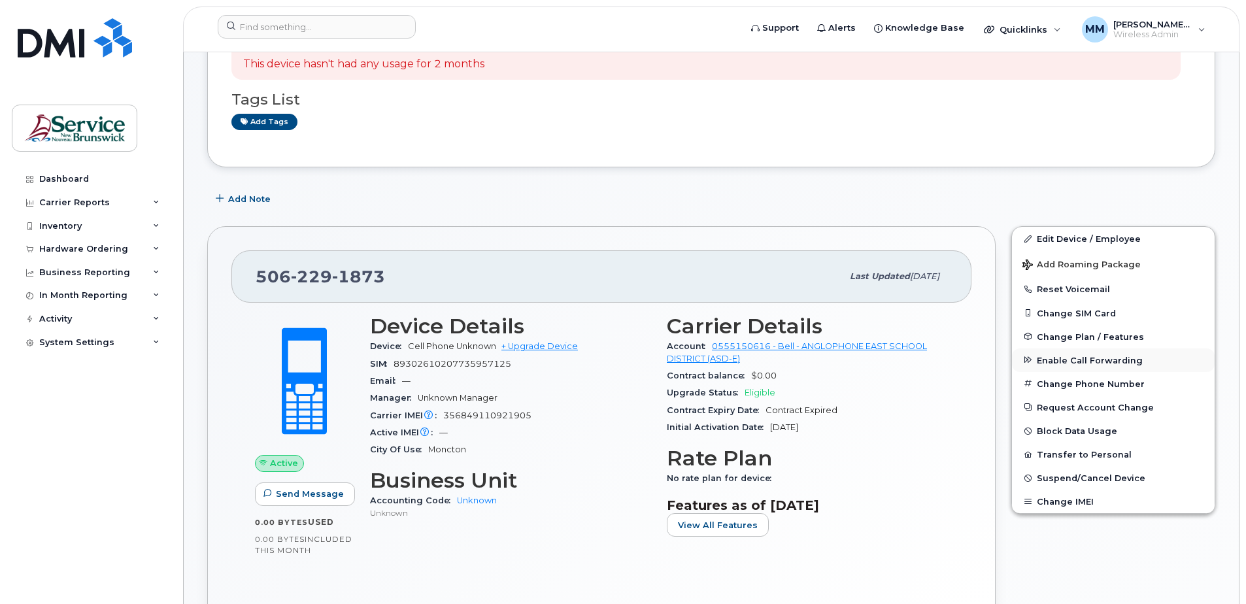
scroll to position [198, 0]
click at [1089, 482] on span "Suspend/Cancel Device" at bounding box center [1091, 478] width 108 height 10
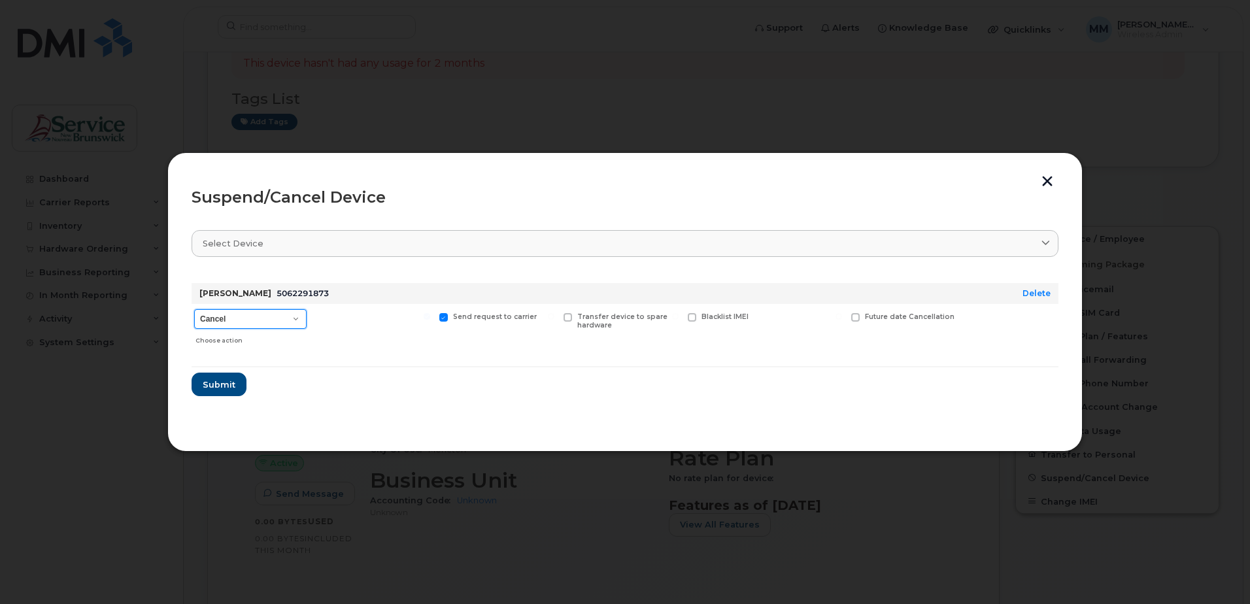
click at [284, 318] on select "Cancel Suspend - Extend Suspension Suspend - Reduced Rate Suspend - Full Rate S…" at bounding box center [250, 319] width 112 height 20
drag, startPoint x: 451, startPoint y: 350, endPoint x: 461, endPoint y: 354, distance: 11.2
click at [451, 350] on div "Send request to carrier" at bounding box center [497, 327] width 121 height 46
click at [569, 317] on span at bounding box center [567, 317] width 8 height 8
click at [554, 317] on input "Transfer device to spare hardware" at bounding box center [551, 316] width 7 height 7
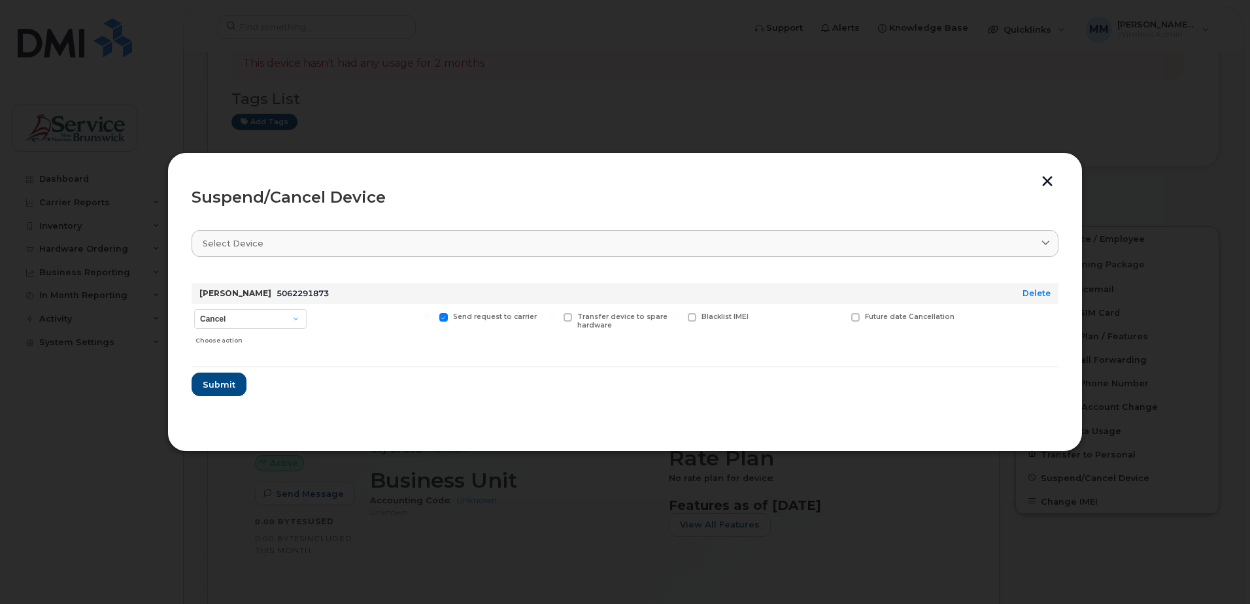
checkbox input "true"
click at [223, 383] on span "Submit" at bounding box center [218, 384] width 33 height 12
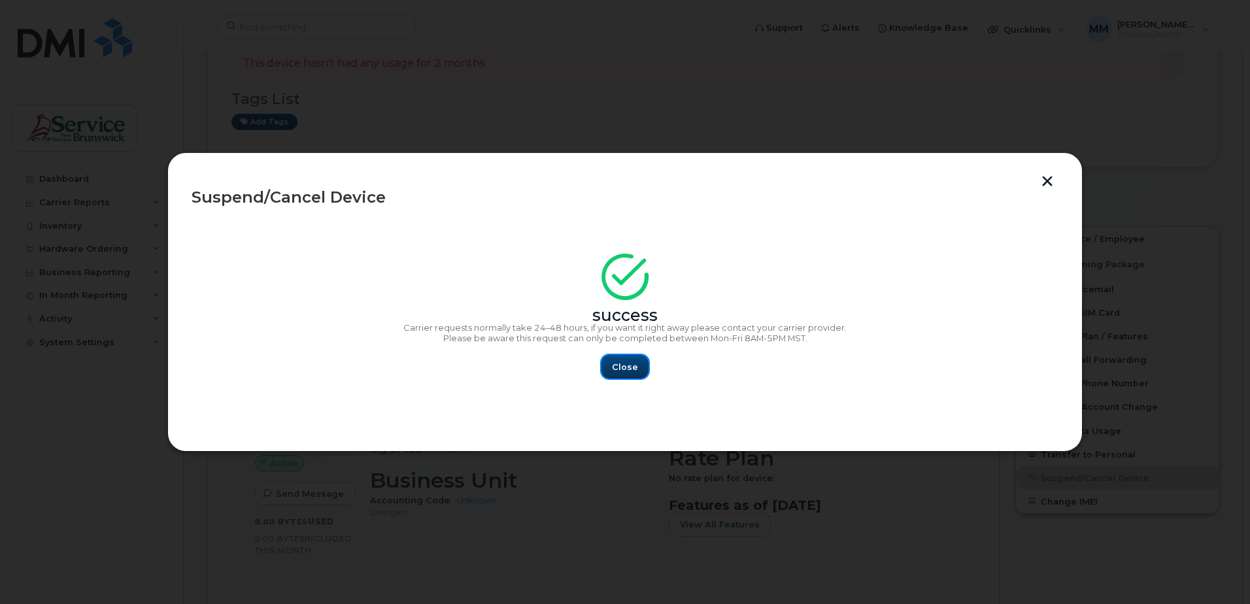
click at [631, 373] on button "Close" at bounding box center [624, 367] width 47 height 24
